Goal: Information Seeking & Learning: Learn about a topic

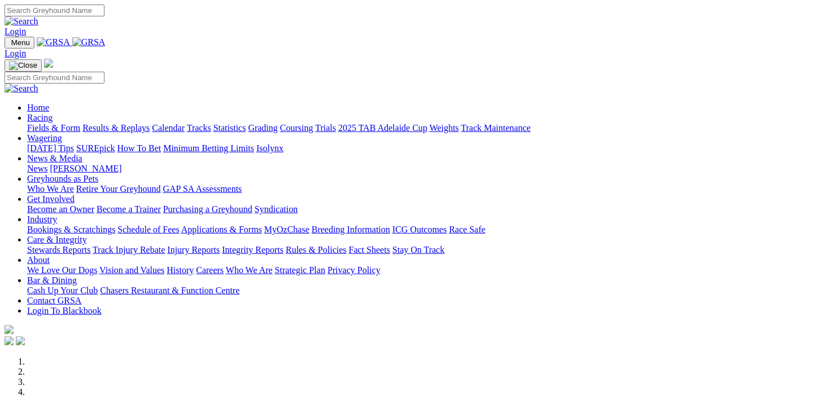
click at [53, 113] on link "Racing" at bounding box center [39, 118] width 25 height 10
click at [34, 123] on link "Fields & Form" at bounding box center [53, 128] width 53 height 10
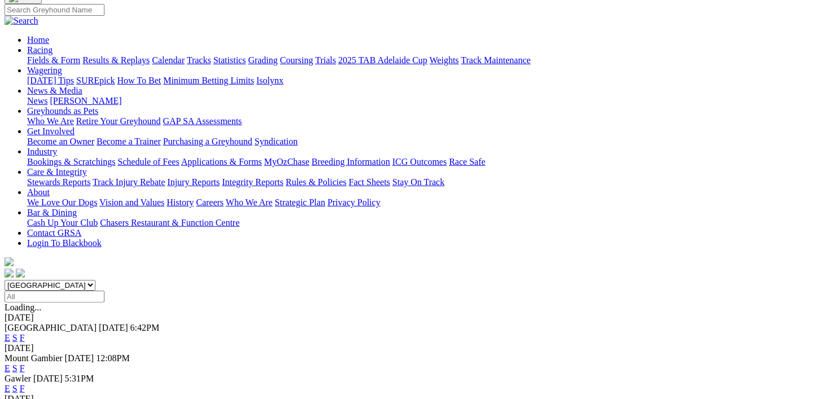
scroll to position [89, 0]
click at [25, 333] on link "F" at bounding box center [22, 338] width 5 height 10
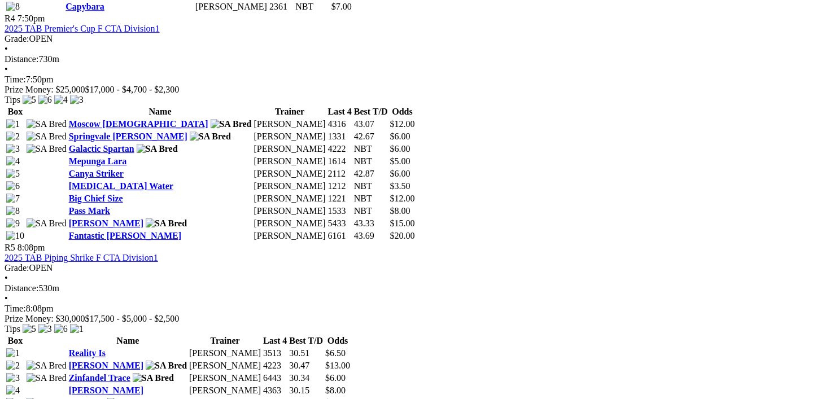
scroll to position [1260, 0]
